Goal: Obtain resource: Download file/media

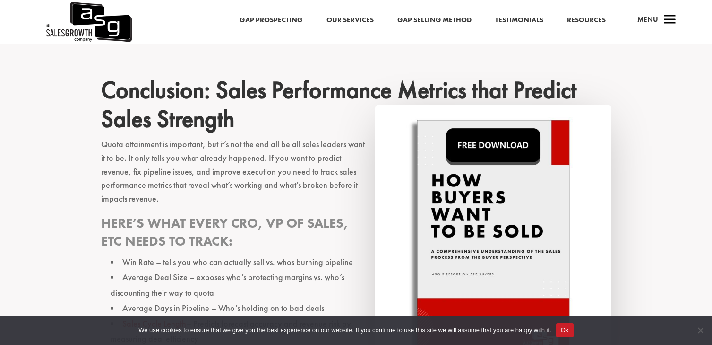
scroll to position [3520, 0]
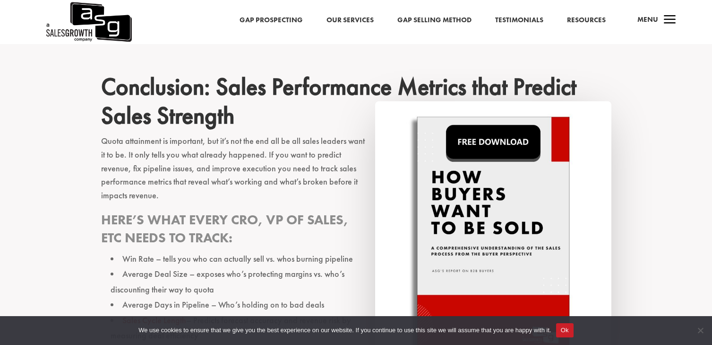
click at [495, 101] on img at bounding box center [493, 235] width 236 height 269
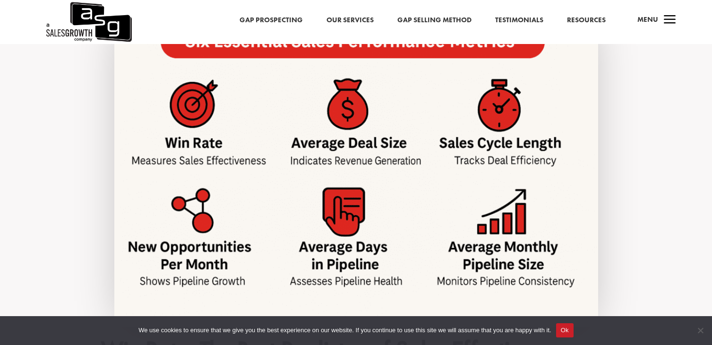
scroll to position [818, 0]
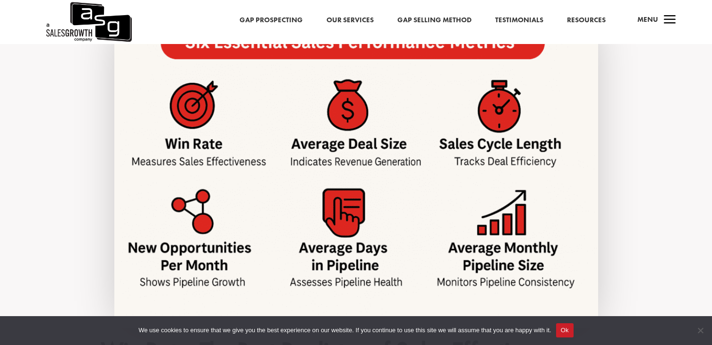
click at [320, 181] on img at bounding box center [356, 166] width 484 height 322
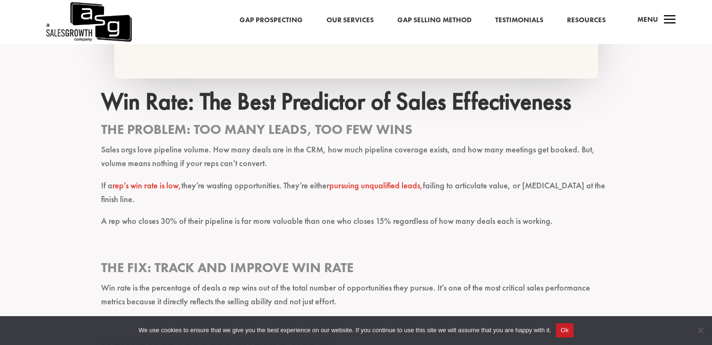
scroll to position [1072, 0]
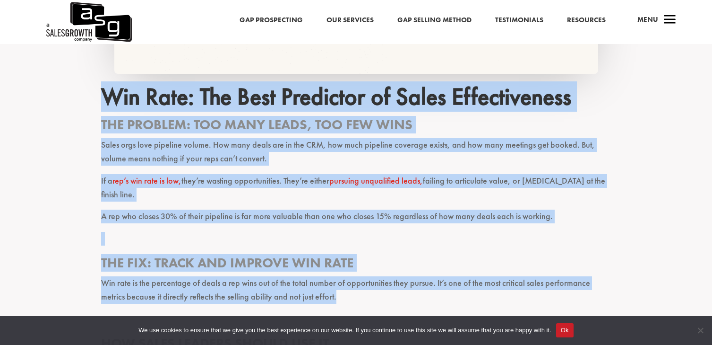
drag, startPoint x: 104, startPoint y: 87, endPoint x: 432, endPoint y: 270, distance: 376.1
copy div "Win Rate: The Best Predictor of Sales Effectiveness The Problem: Too Many Leads…"
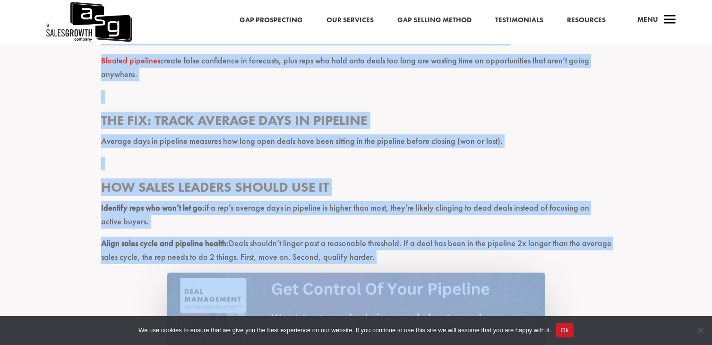
scroll to position [2459, 0]
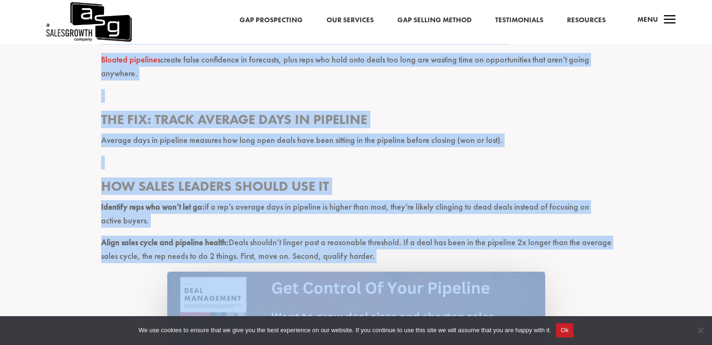
drag, startPoint x: 102, startPoint y: 116, endPoint x: 480, endPoint y: 217, distance: 391.2
copy div "Average Days in Pipeline The problem: Your pipeline is full, but nothing is mov…"
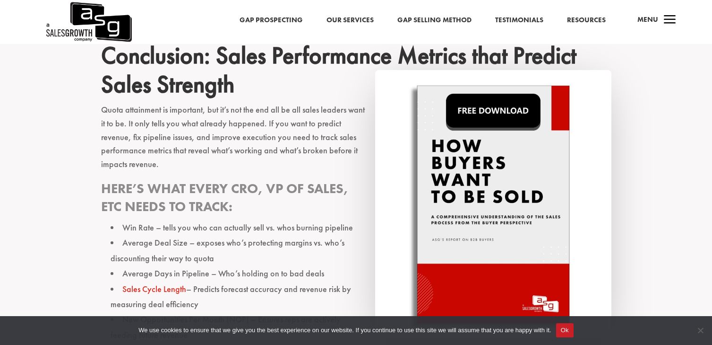
scroll to position [3553, 0]
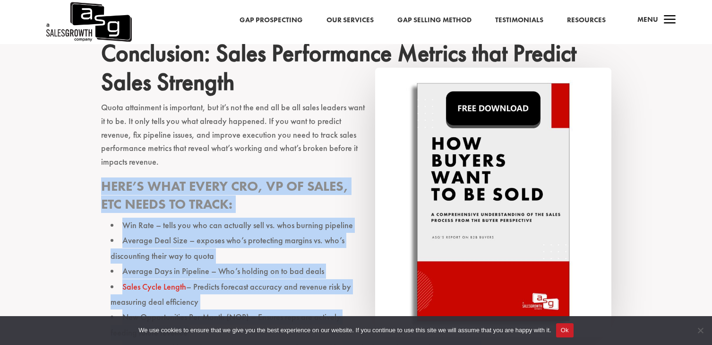
drag, startPoint x: 102, startPoint y: 112, endPoint x: 354, endPoint y: 292, distance: 309.8
copy div "Here’s what every CRO, VP of Sales, etc needs to track: Win Rate – tells you wh…"
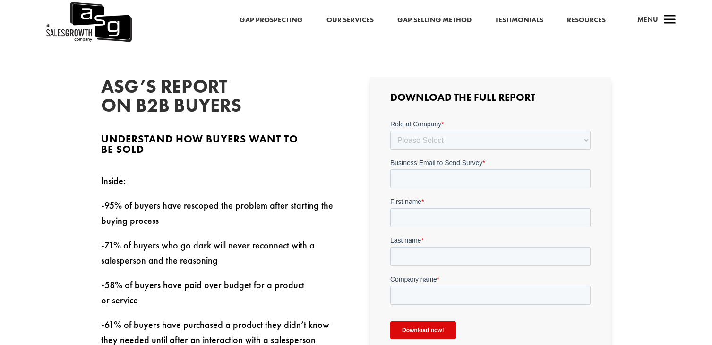
click at [440, 151] on form "Role at Company * Please Select C-Level (CRO, CSO, etc) Senior Leadership (VP o…" at bounding box center [491, 233] width 200 height 228
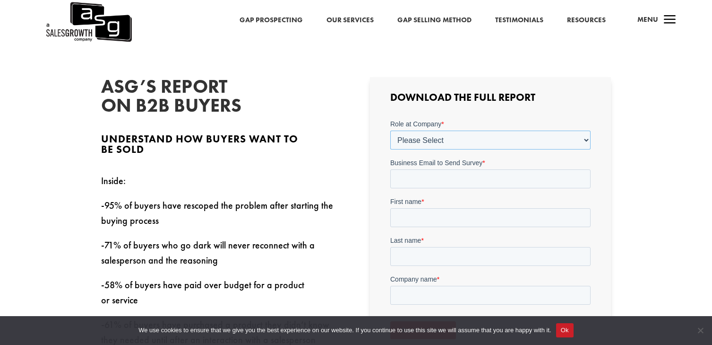
select select "C-Level (CRO, CSO, etc)"
select select "1-9"
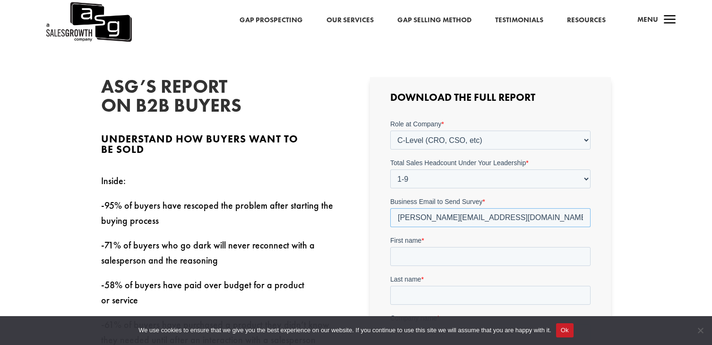
type input "[PERSON_NAME][EMAIL_ADDRESS][DOMAIN_NAME]"
type input "[PERSON_NAME]"
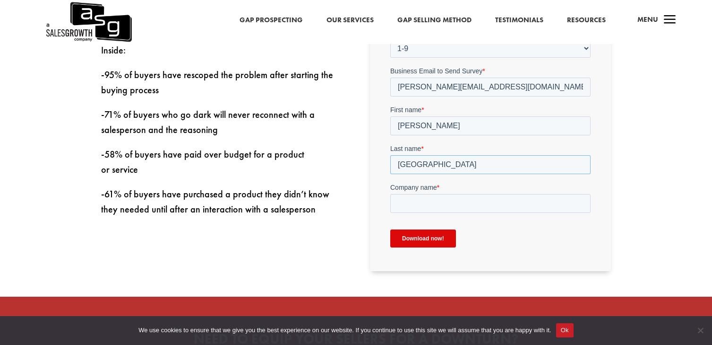
scroll to position [380, 0]
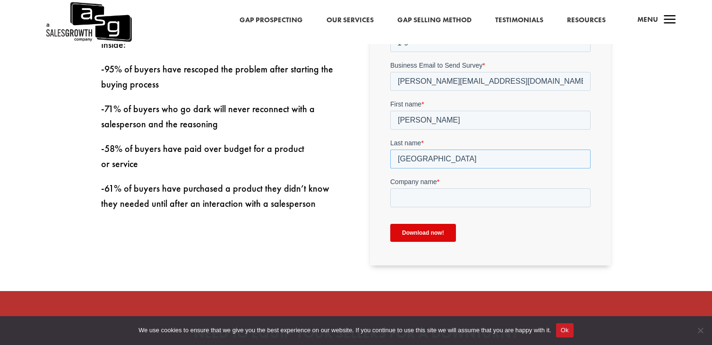
type input "[GEOGRAPHIC_DATA]"
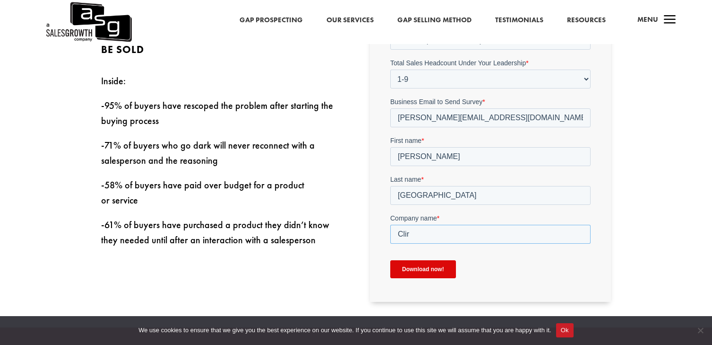
scroll to position [344, 0]
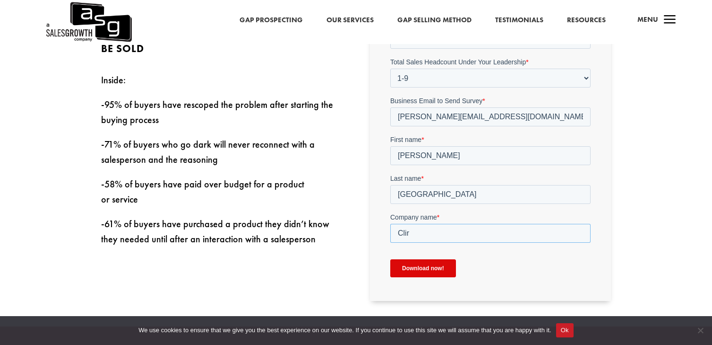
type input "Clir"
click at [429, 267] on input "Download now!" at bounding box center [424, 268] width 66 height 18
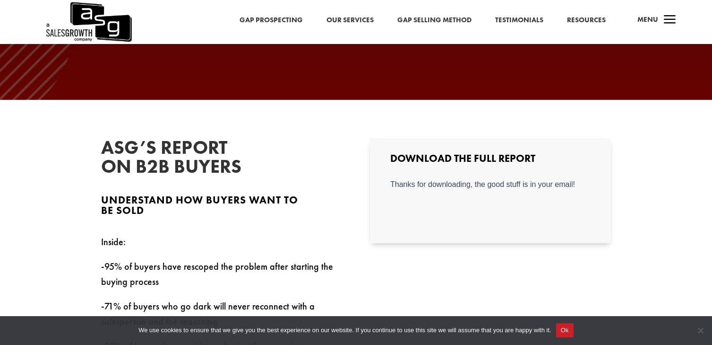
scroll to position [191, 0]
